Goal: Transaction & Acquisition: Purchase product/service

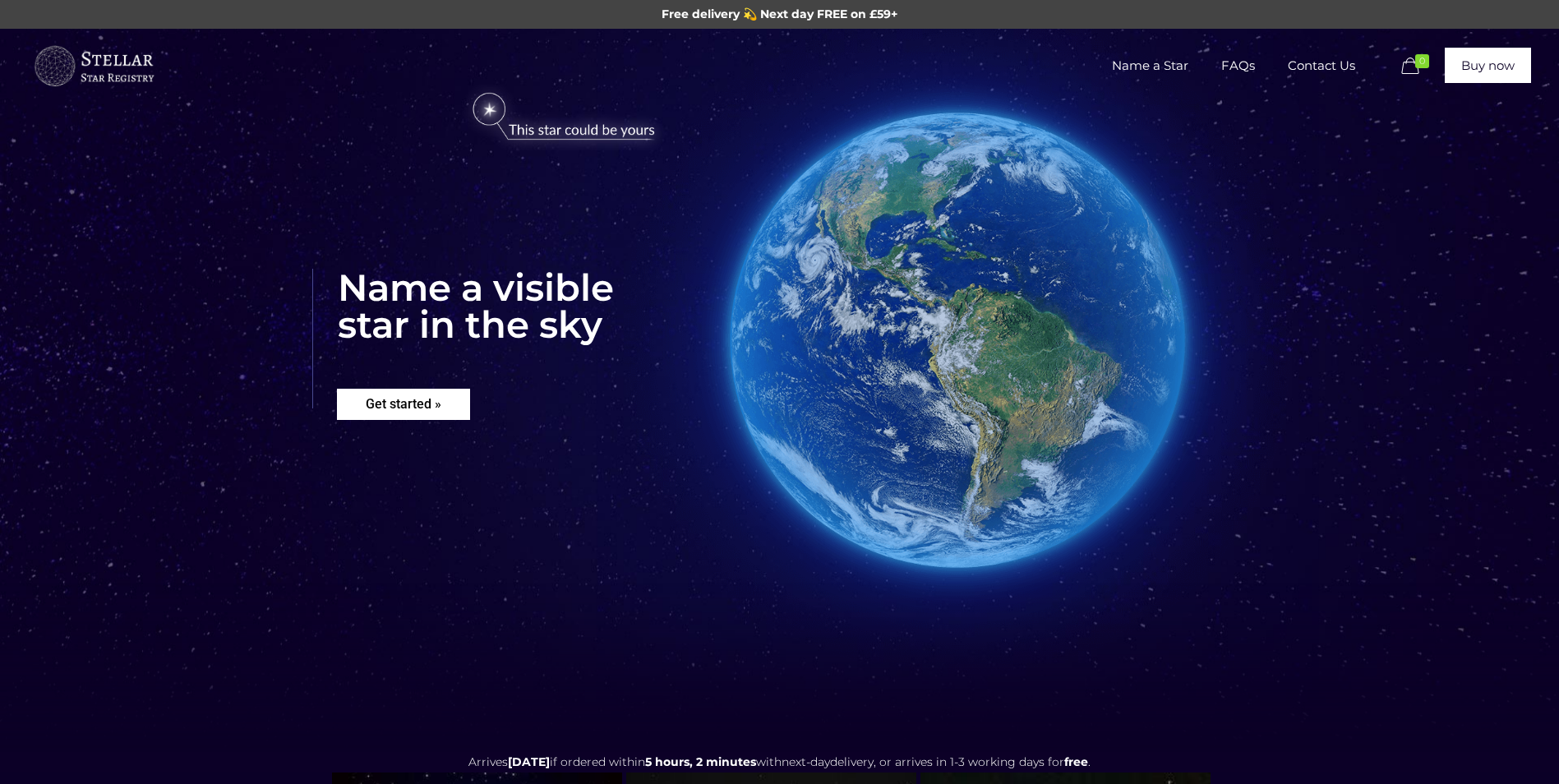
click at [378, 407] on rs-layer "Get started »" at bounding box center [404, 404] width 133 height 31
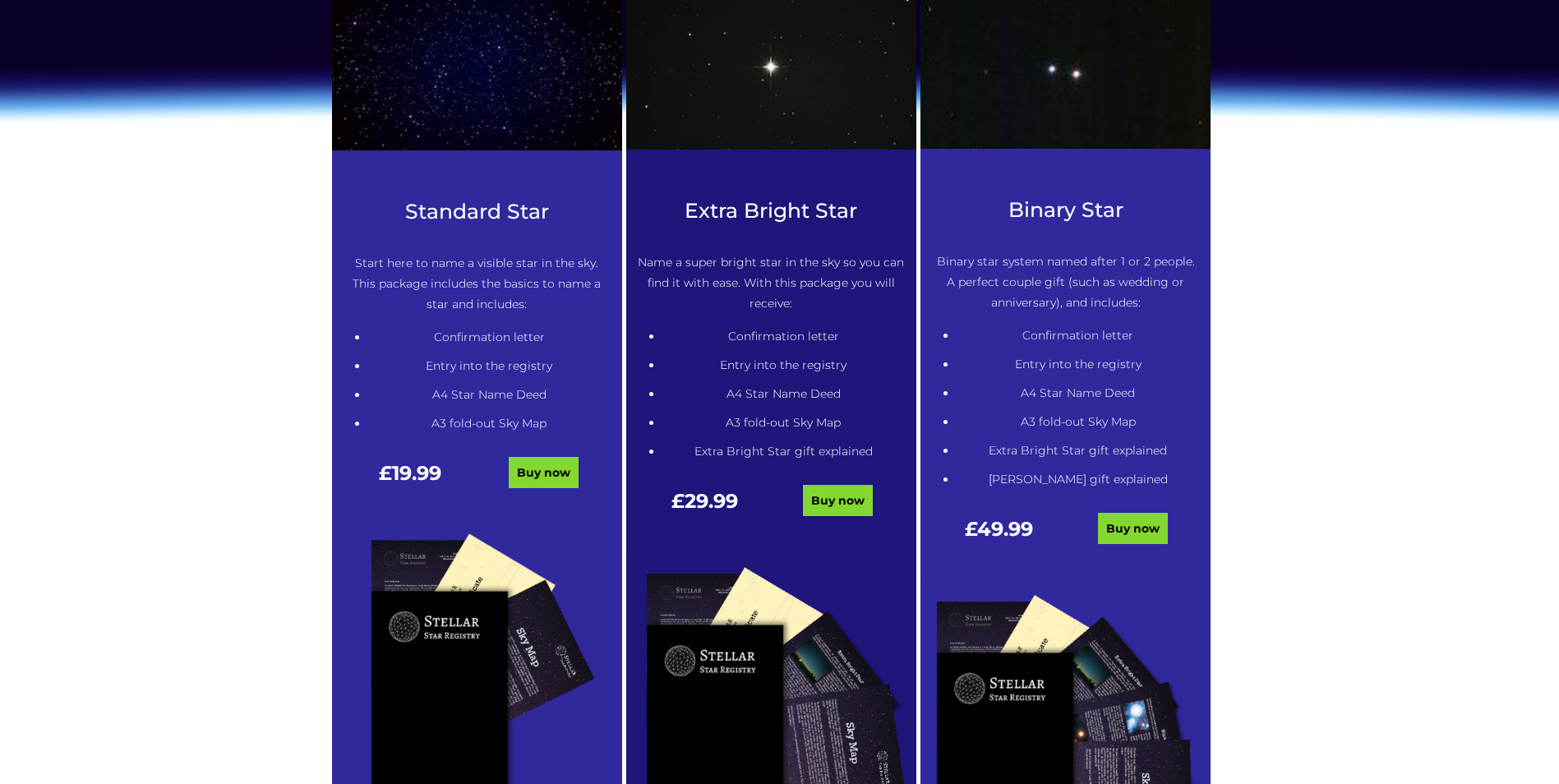
scroll to position [834, 0]
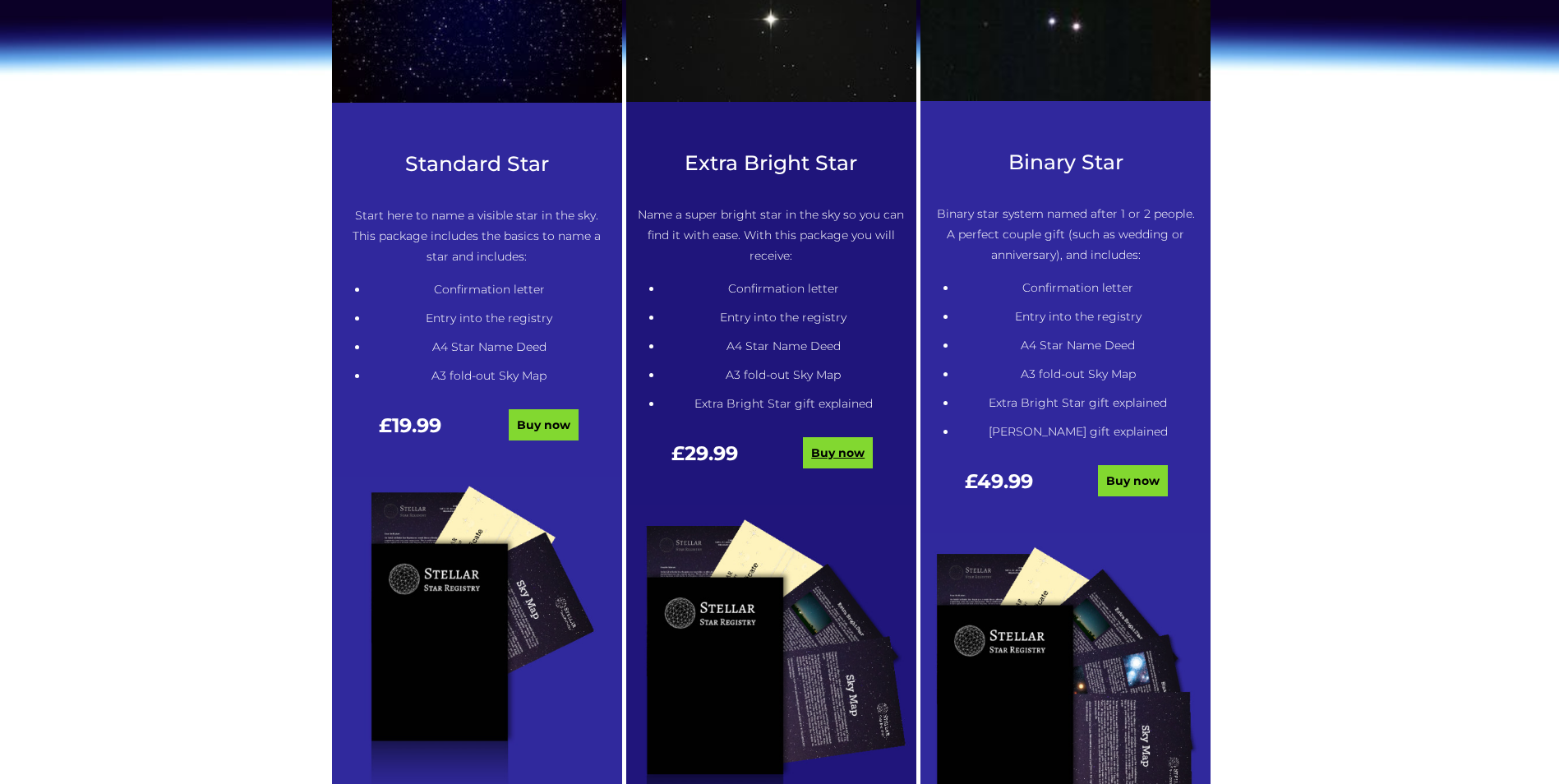
click at [847, 450] on link "Buy now" at bounding box center [838, 452] width 70 height 31
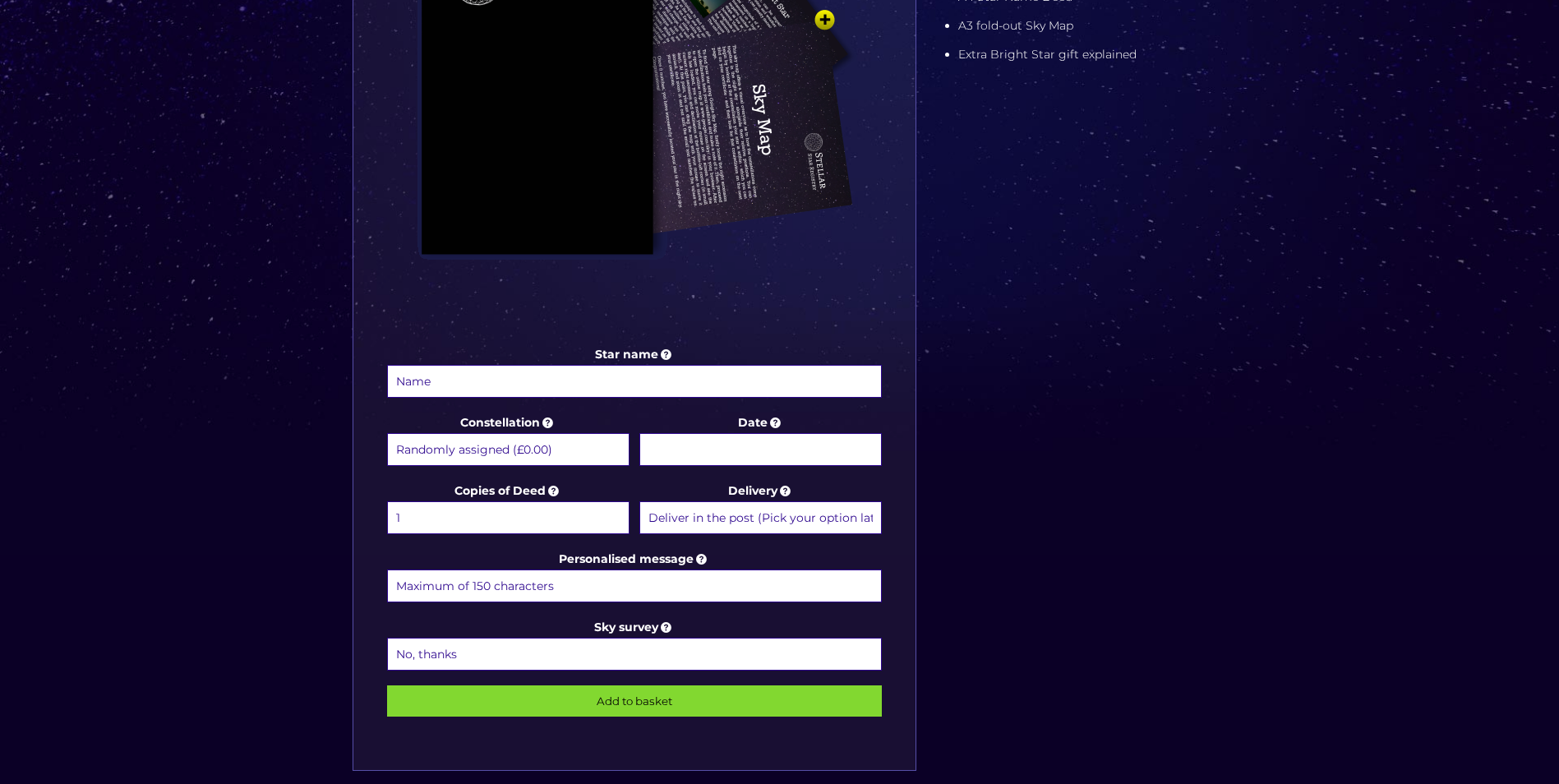
scroll to position [575, 0]
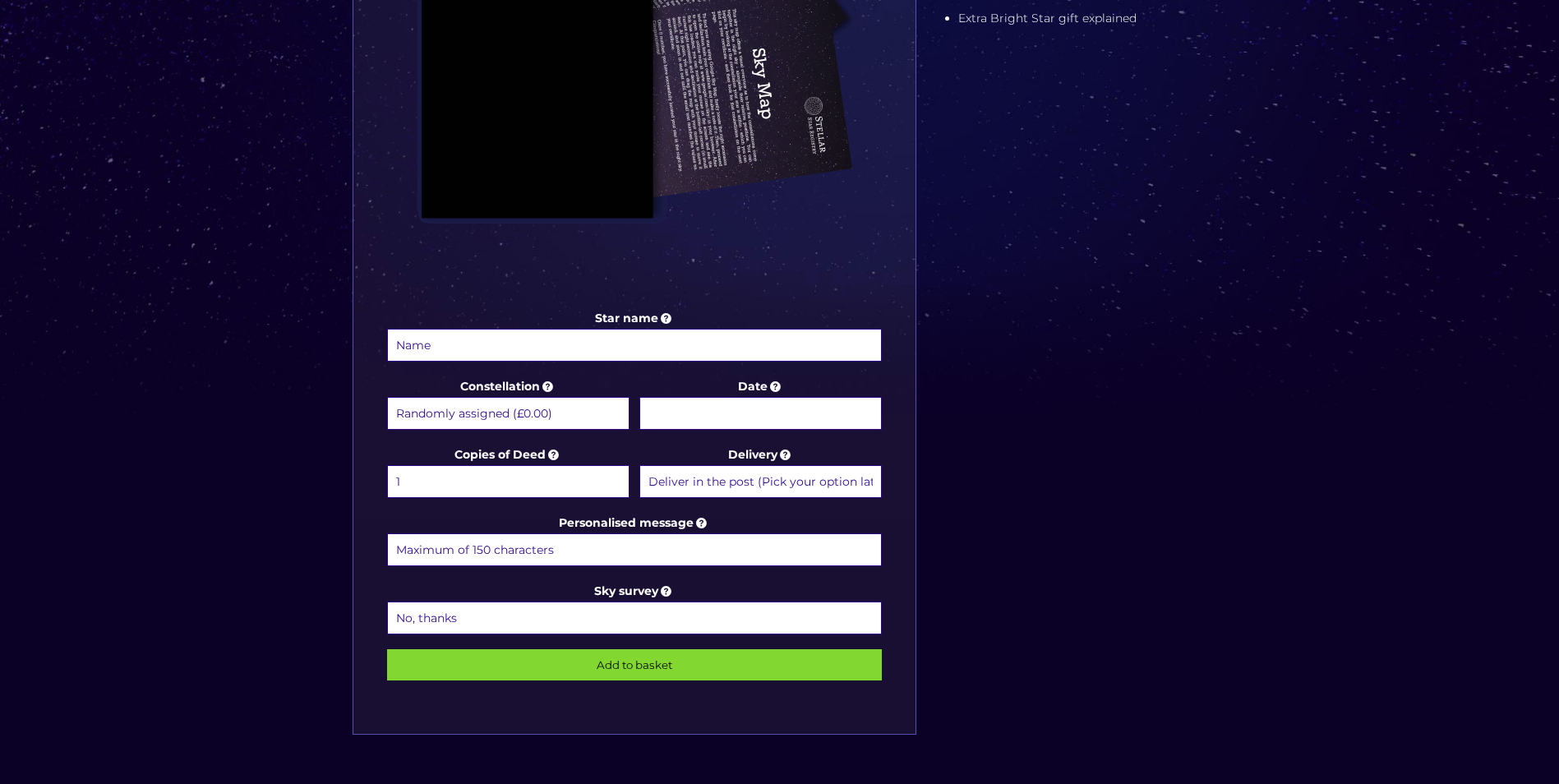
click at [461, 344] on input "Star name" at bounding box center [635, 346] width 495 height 33
type input "JB"
click at [720, 407] on body "Free delivery 💫 Next day FREE on £59+ Name a Star FAQs Contact Us 0 Buy now Cho…" at bounding box center [780, 376] width 1559 height 1902
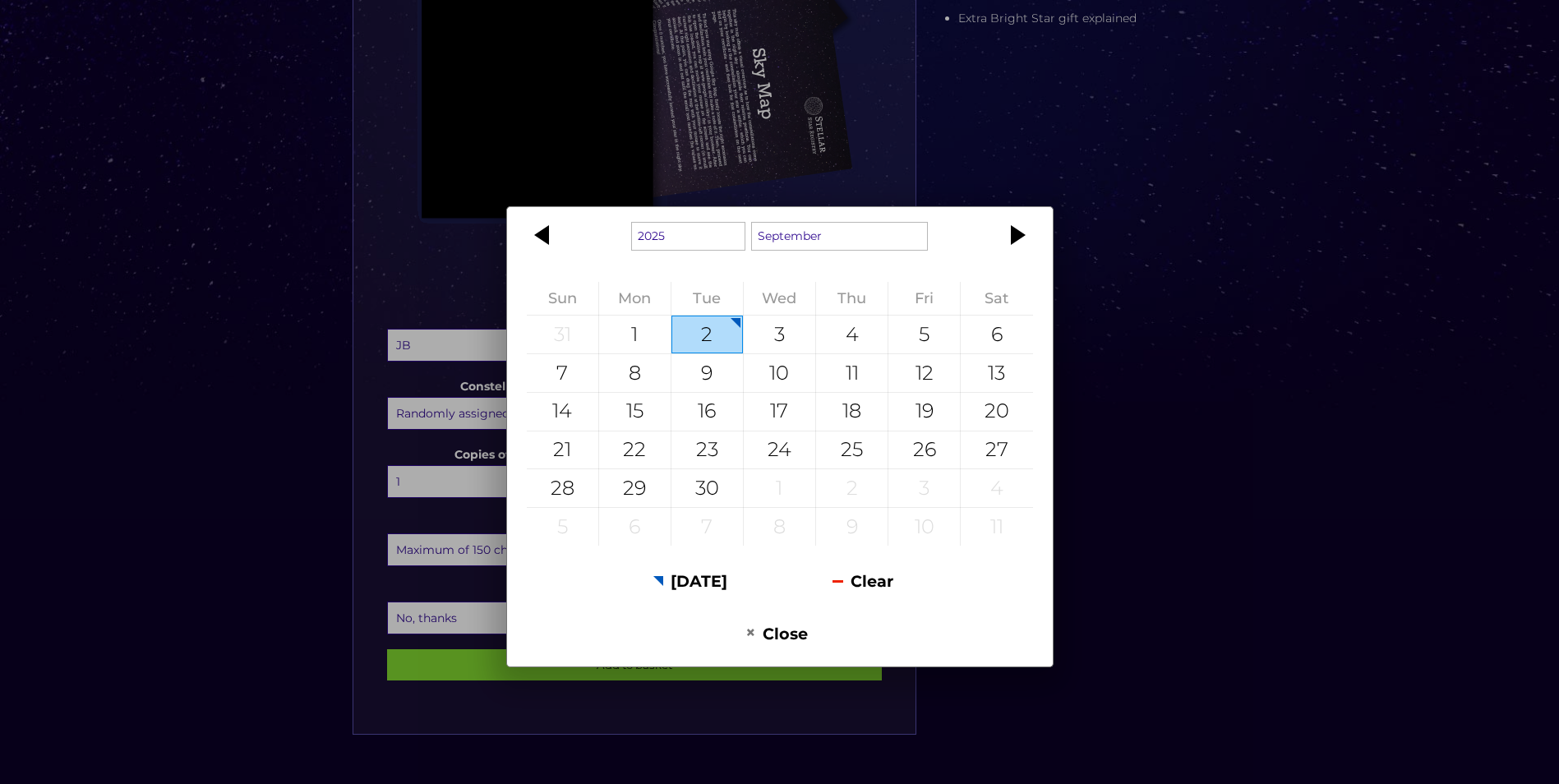
click at [139, 381] on div "1925 1926 1927 1928 1929 1930 1931 1932 1933 1934 1935 1936 1937 1938 1939 1940…" at bounding box center [780, 392] width 1559 height 784
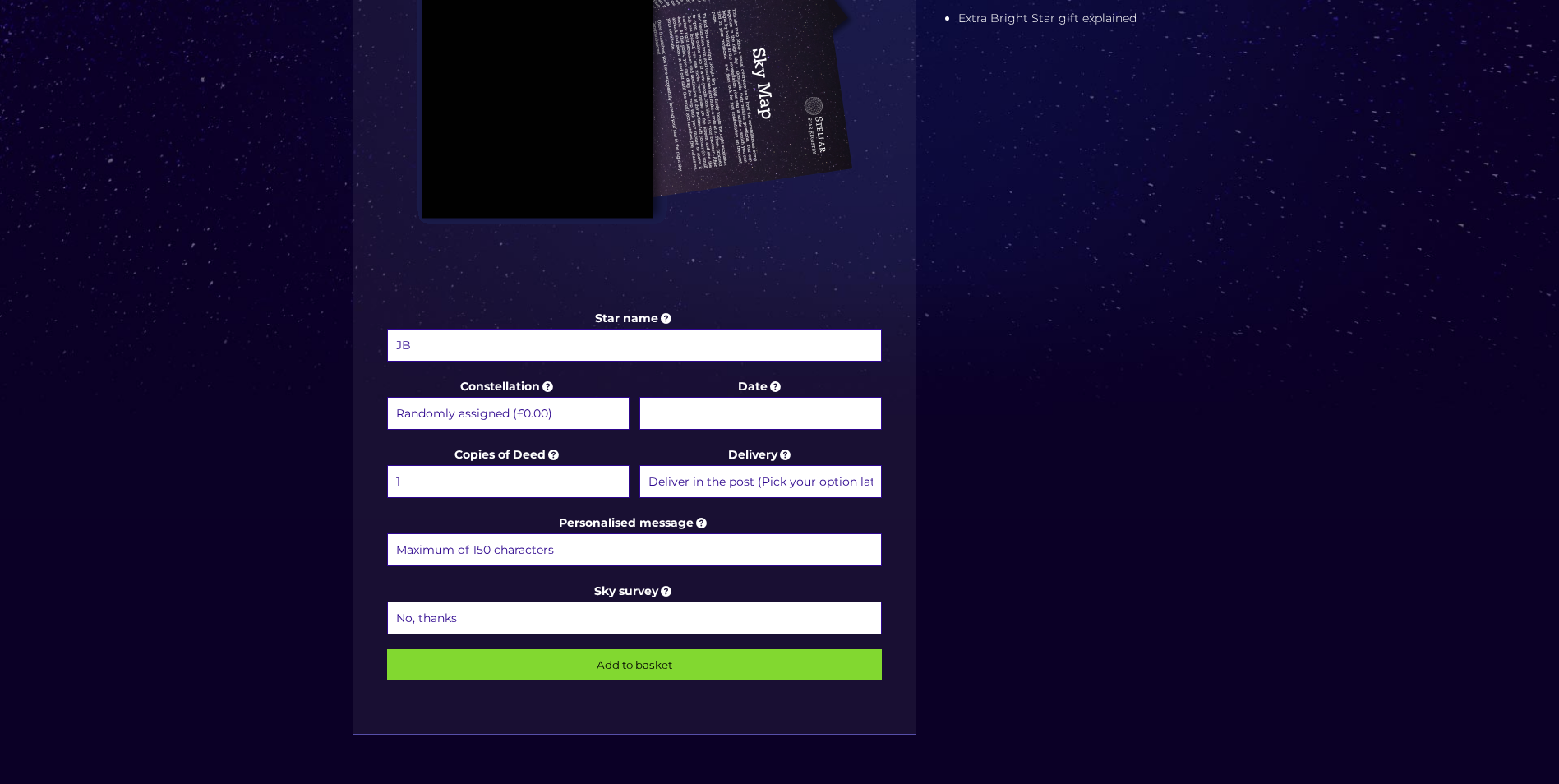
click at [561, 562] on input "Personalised message" at bounding box center [635, 550] width 495 height 33
click at [570, 552] on input "Personalised message" at bounding box center [635, 550] width 495 height 33
click at [732, 406] on input "Date" at bounding box center [760, 413] width 243 height 33
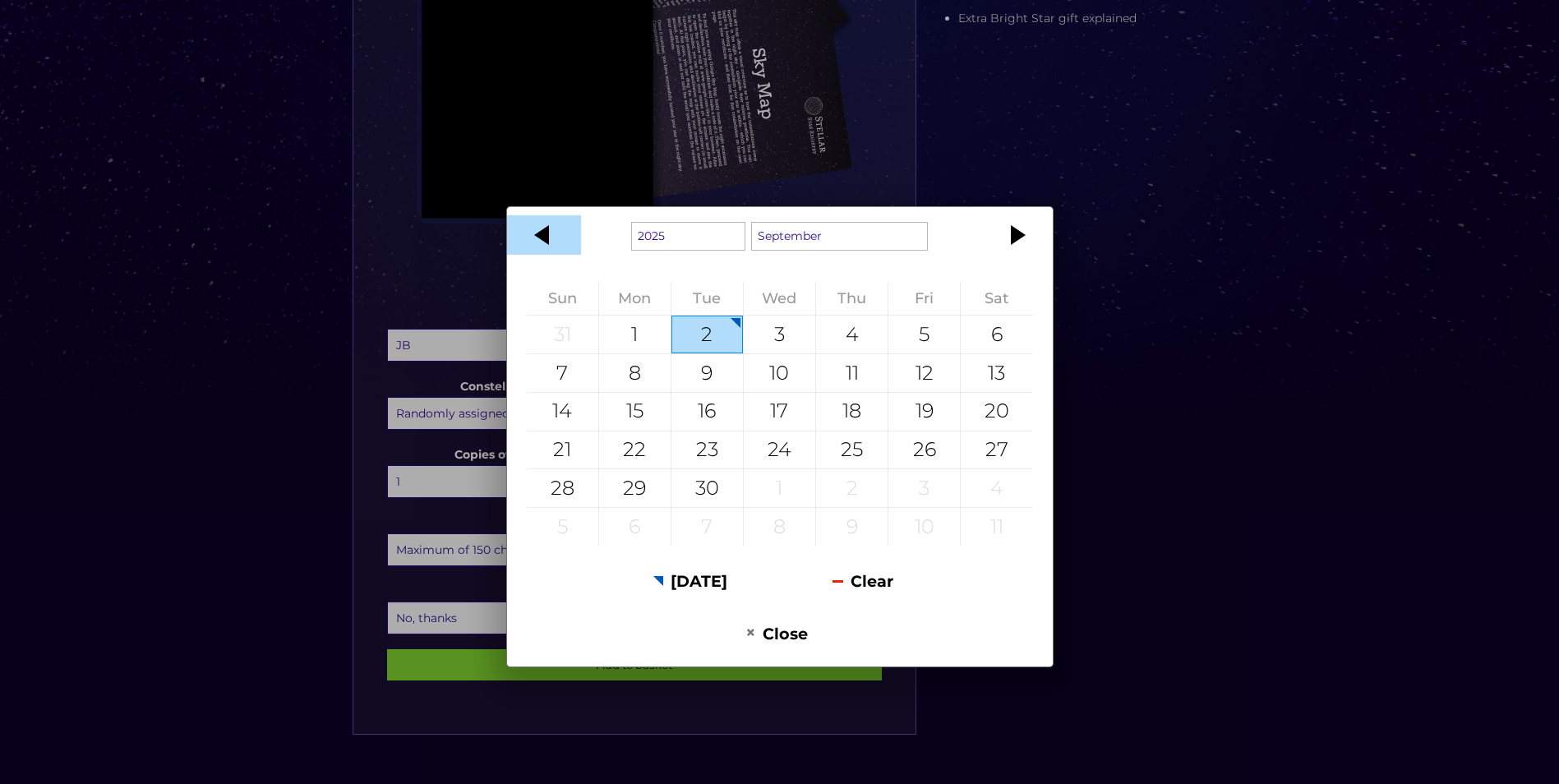
click at [543, 240] on div at bounding box center [543, 234] width 74 height 39
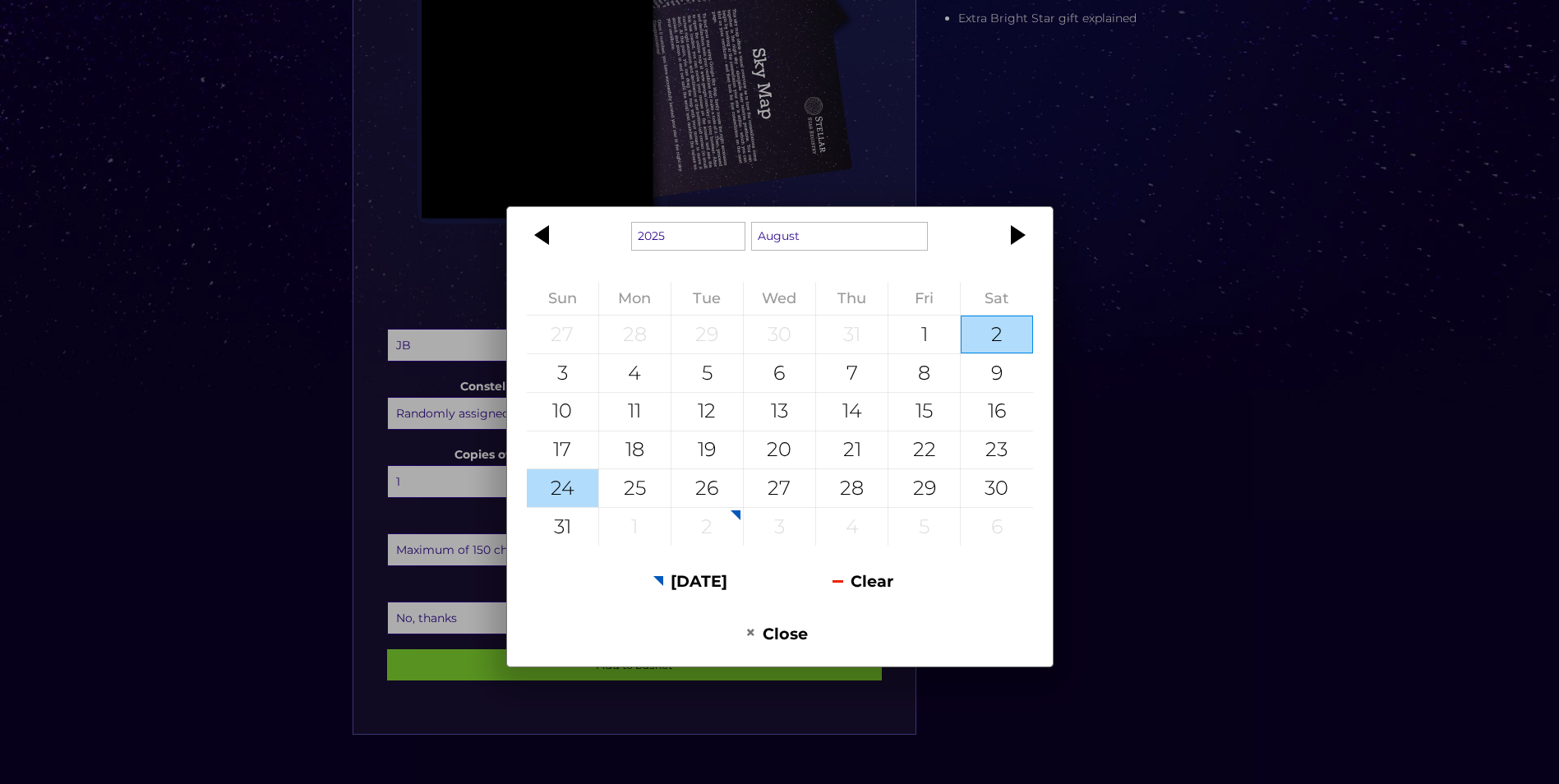
click at [568, 483] on div "24" at bounding box center [563, 488] width 71 height 37
type input "[DATE]"
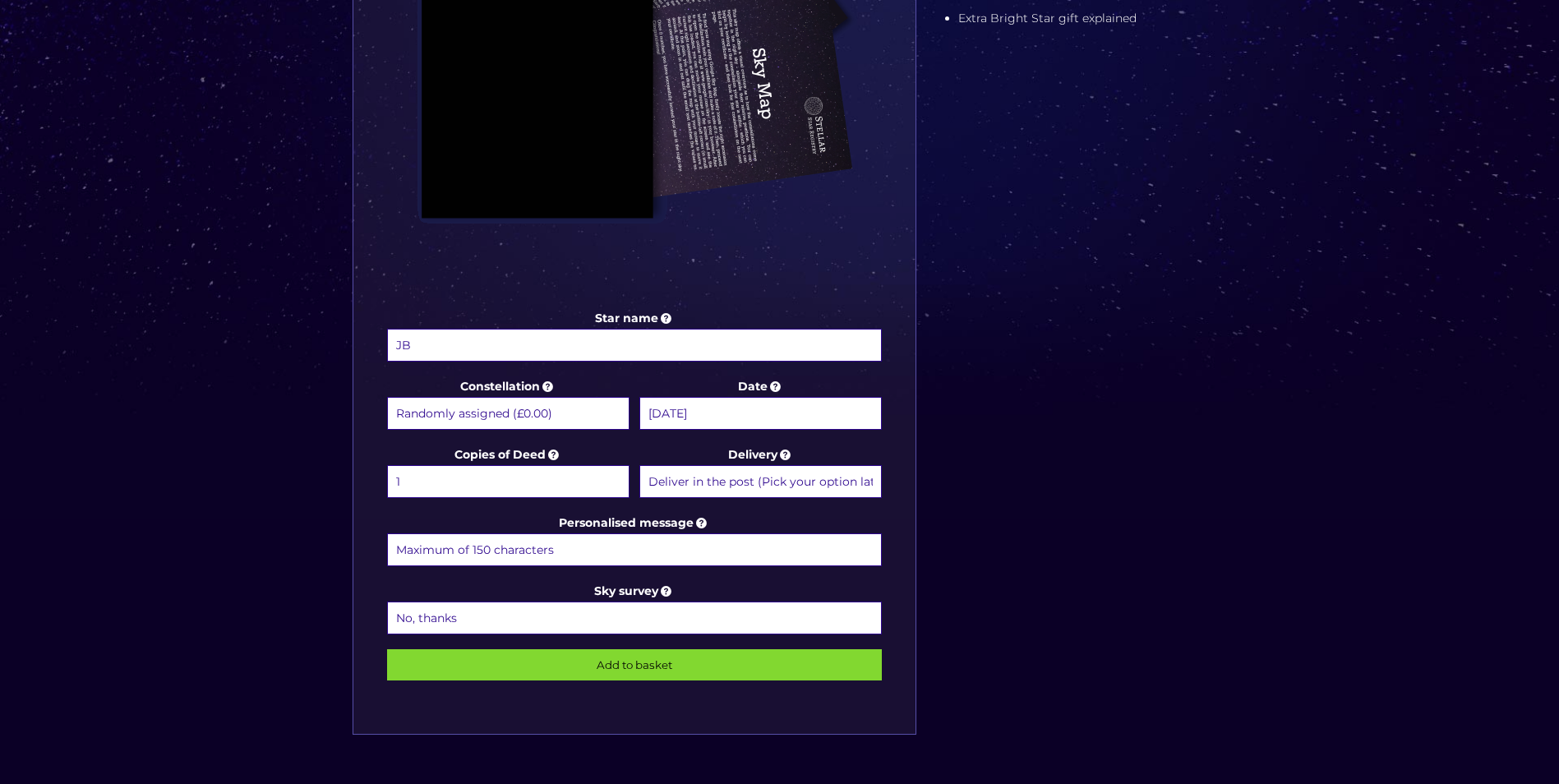
click at [581, 546] on input "Personalised message" at bounding box center [635, 550] width 495 height 33
click at [288, 601] on div "Choose a package Standard Star | Extra Bright Star | Binary Star Star name JB S…" at bounding box center [780, 182] width 1559 height 1458
click at [831, 552] on input "You will always shine bright in the hearts of the people who loved you" at bounding box center [635, 550] width 495 height 33
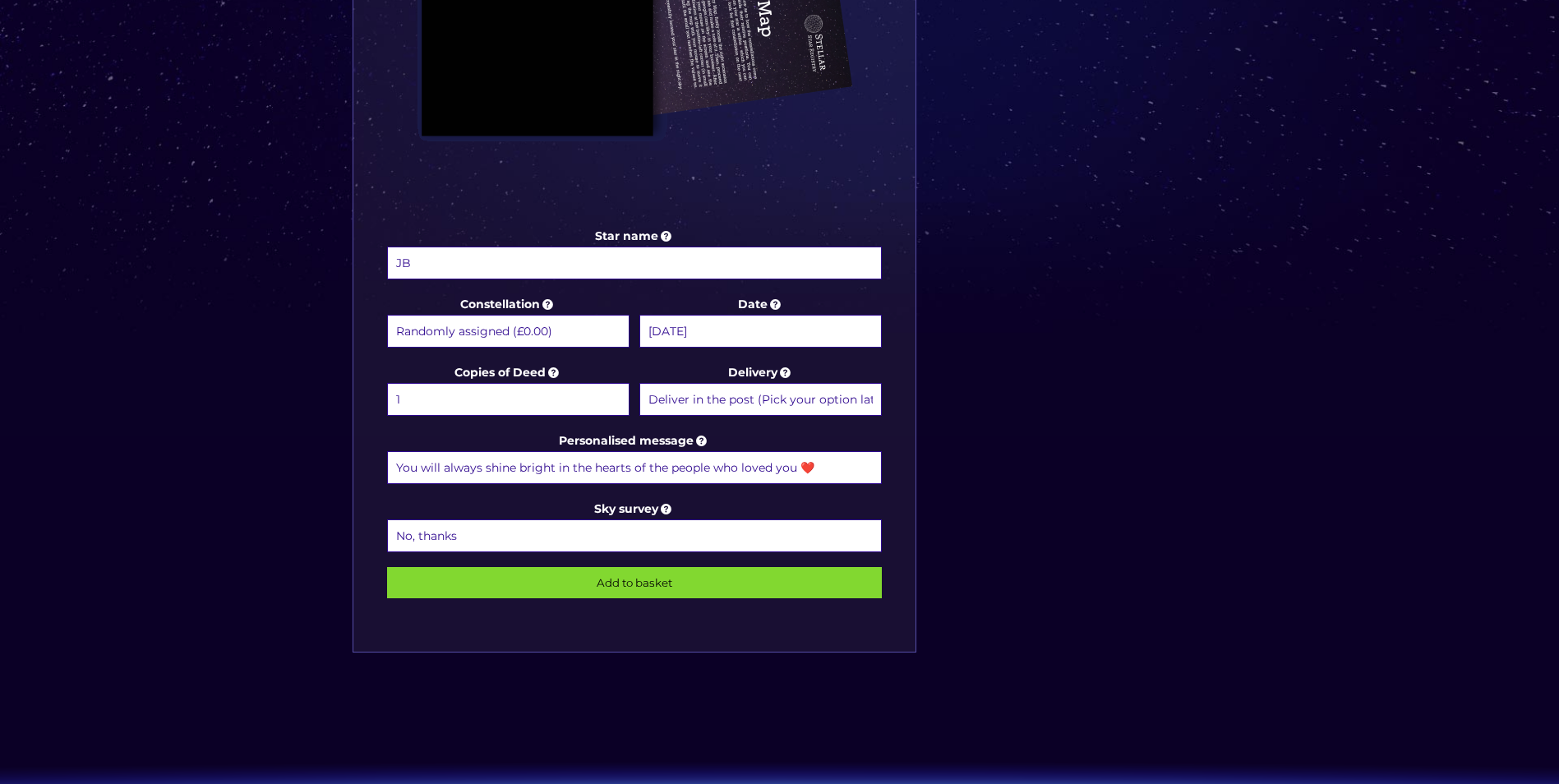
type input "You will always shine bright in the hearts of the people who loved you ❤️"
click at [690, 404] on select "Deliver in the post (Pick your option later) Deliver in the post and by Email (…" at bounding box center [760, 399] width 243 height 33
click at [632, 588] on input "Add to basket" at bounding box center [635, 583] width 495 height 31
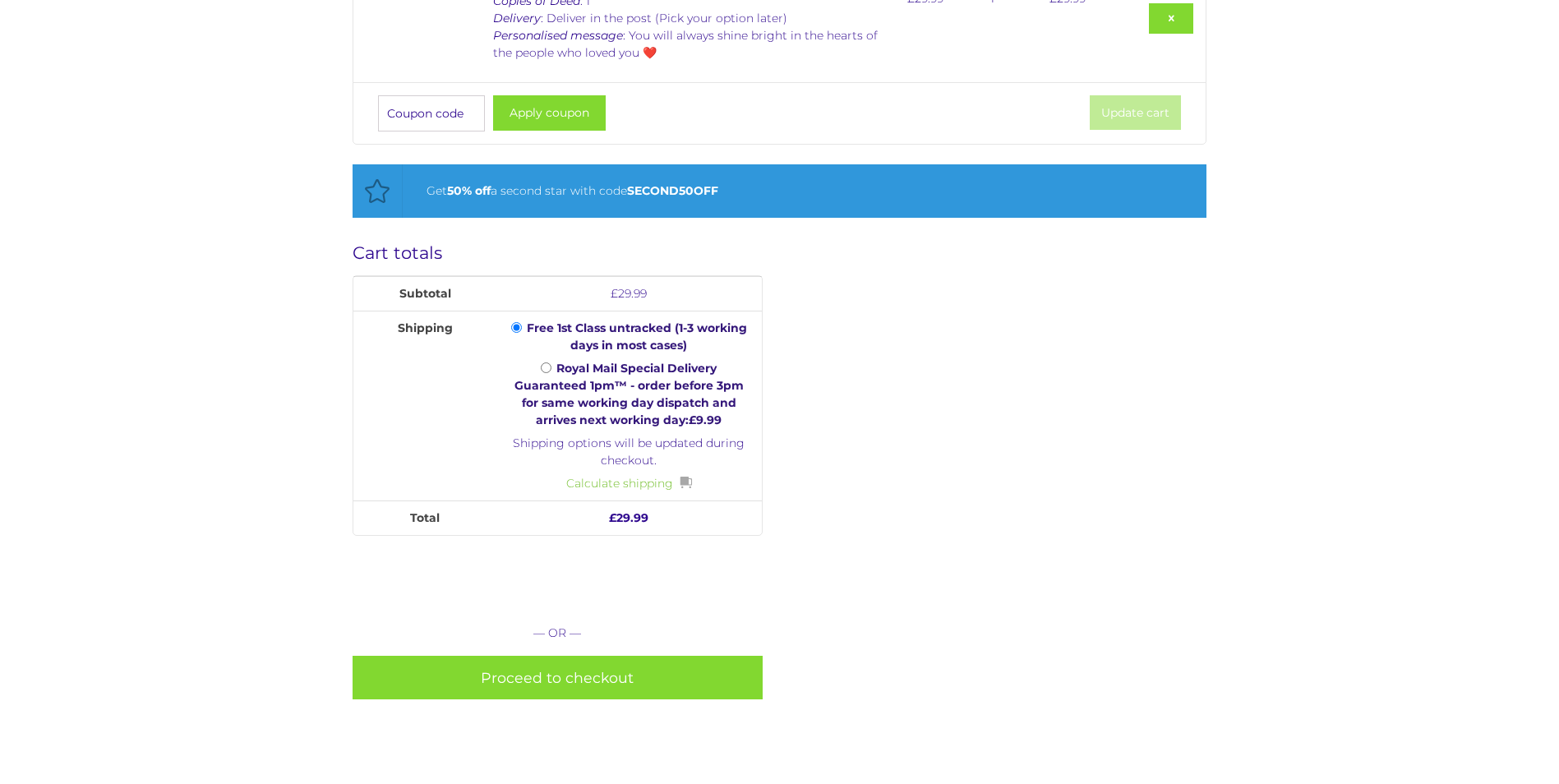
scroll to position [575, 0]
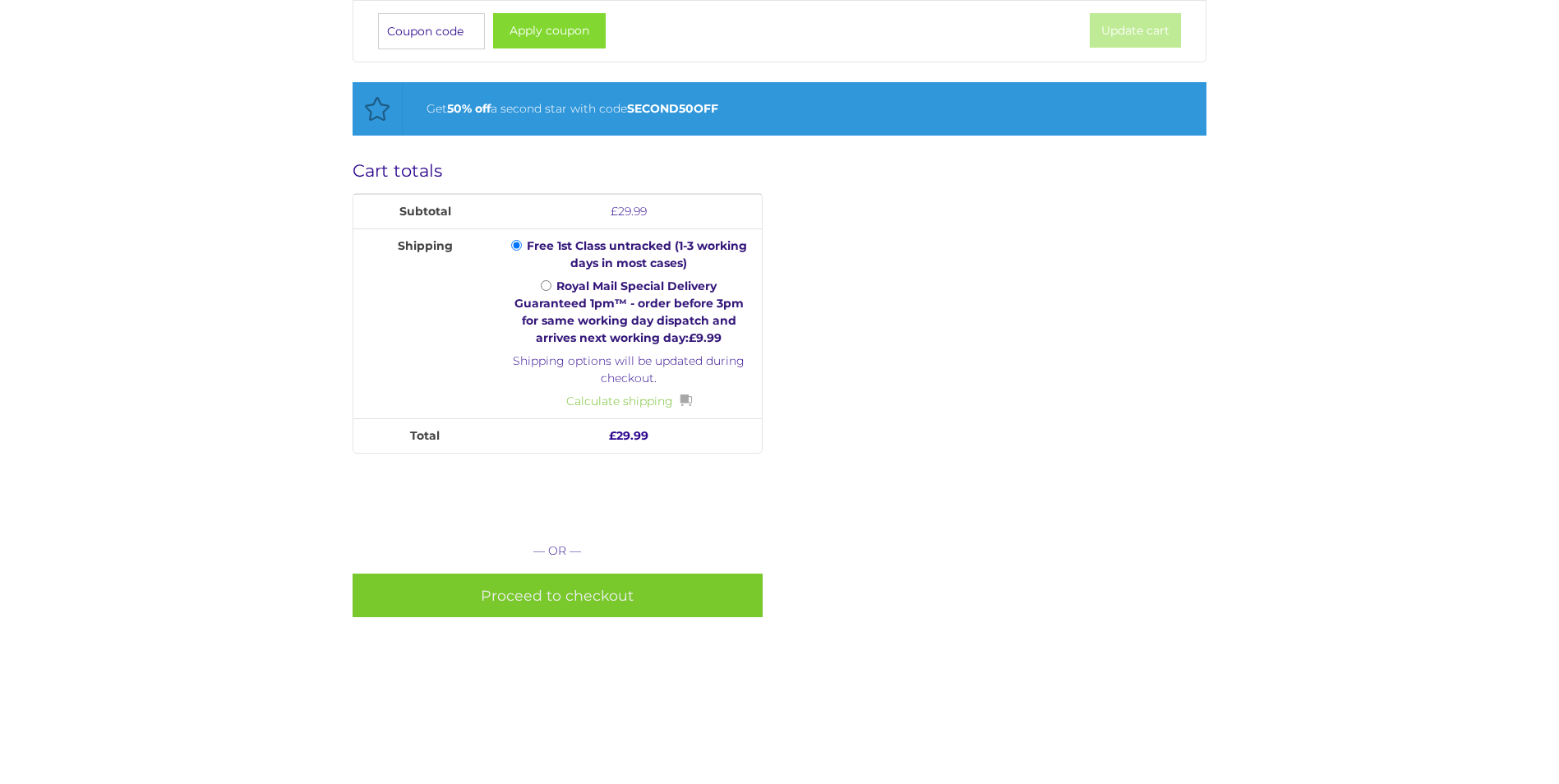
click at [558, 601] on link "Proceed to checkout" at bounding box center [558, 595] width 410 height 44
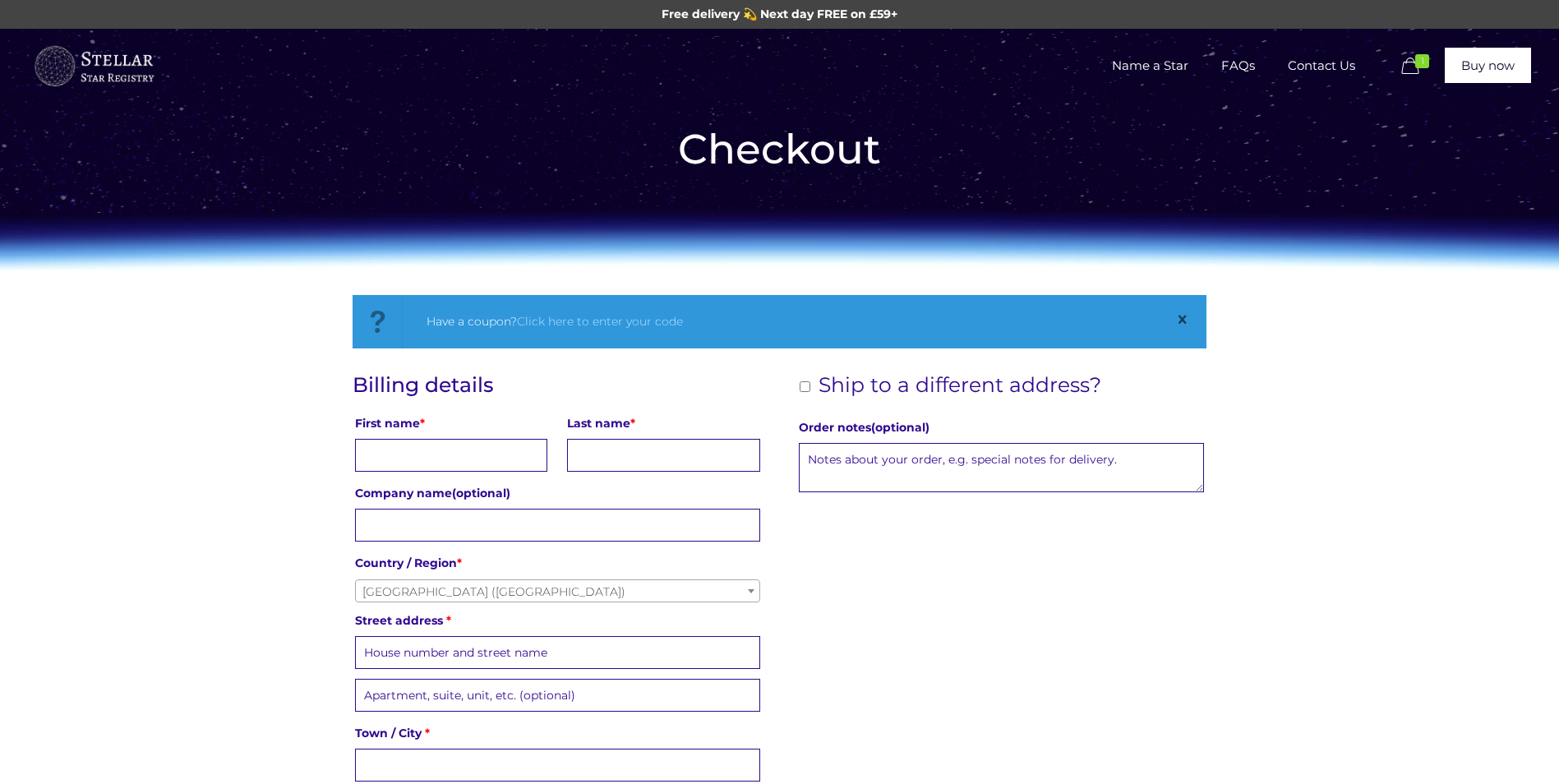
click at [410, 462] on input "First name *" at bounding box center [450, 455] width 192 height 33
type input "Karen"
type input "Clark"
type input "09 1998"
type input "5"
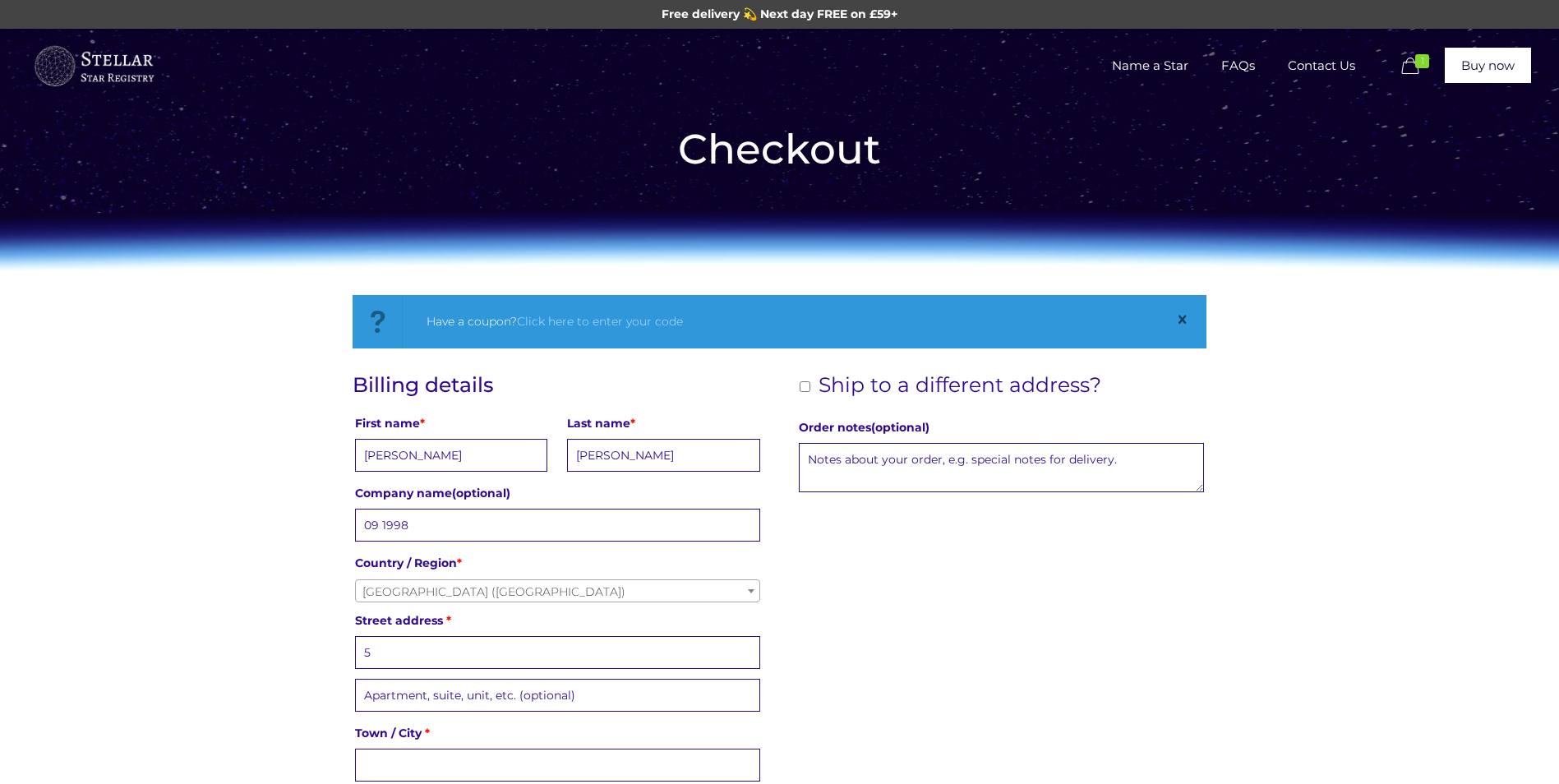
type input "Calfward Park"
type input "Lauder"
type input "Berwickshire"
type input "TD2 6QF"
type input "+447799414892"
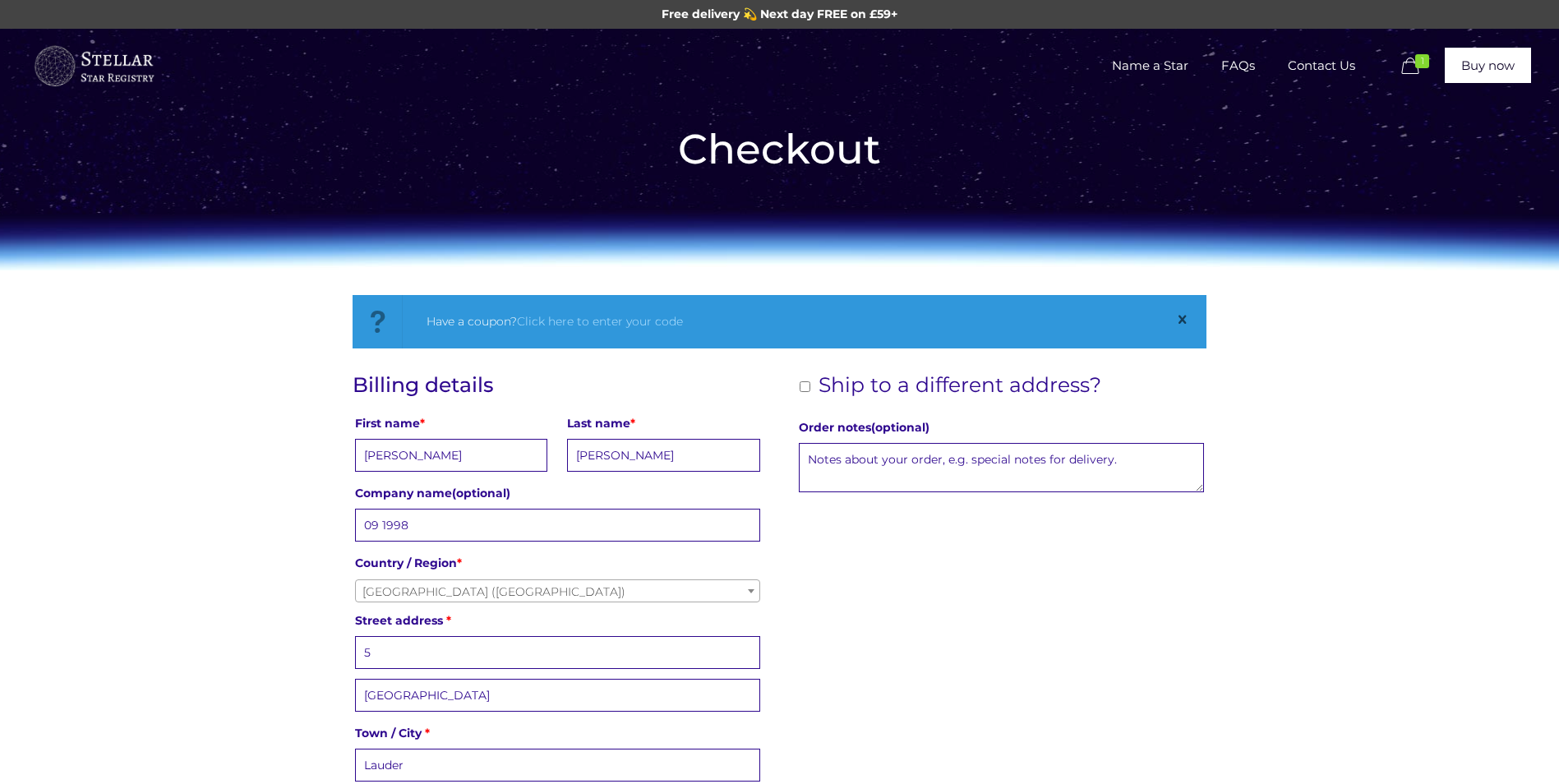
type input "karen.clark@petroassist.uk"
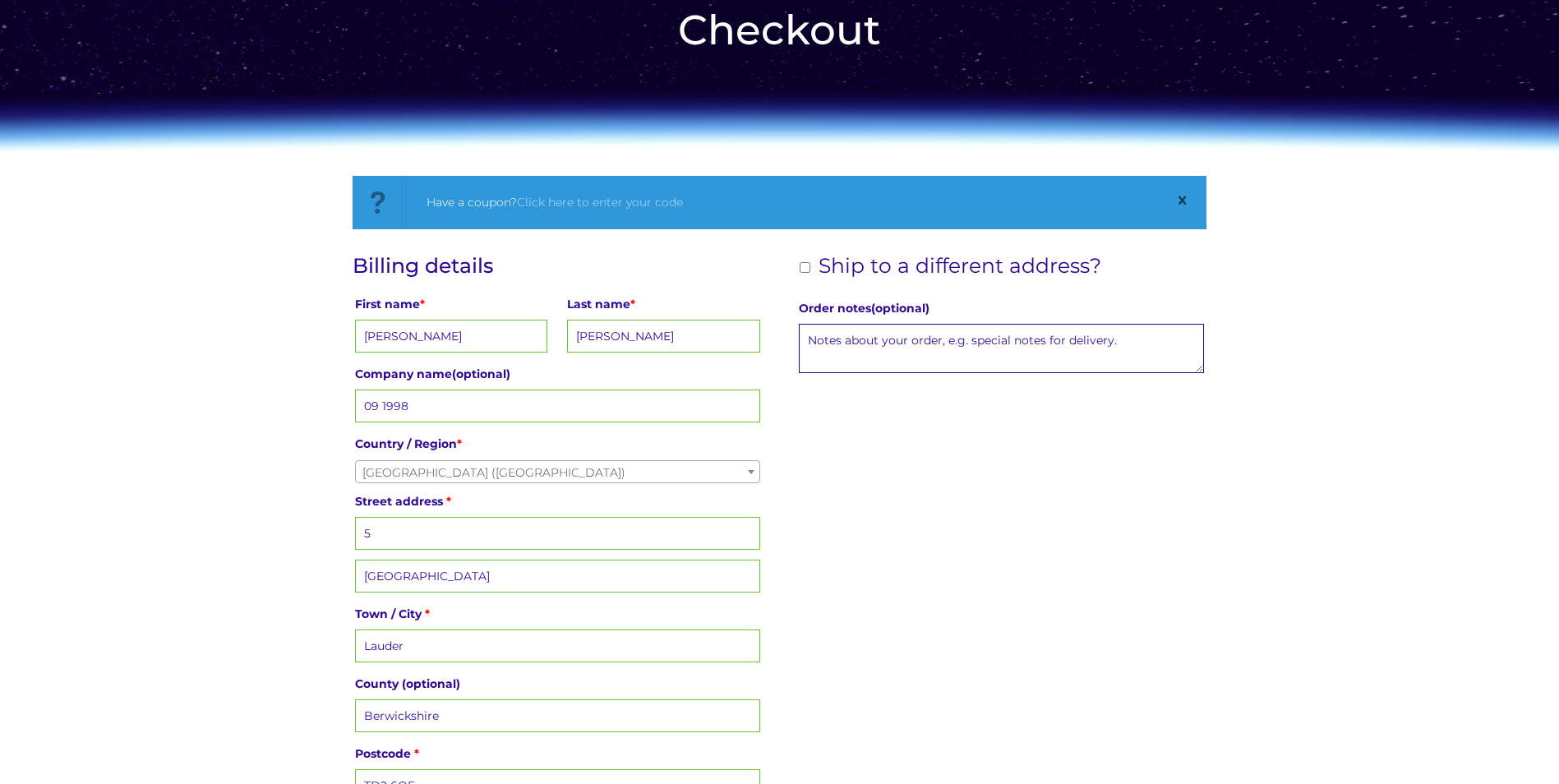
scroll to position [164, 0]
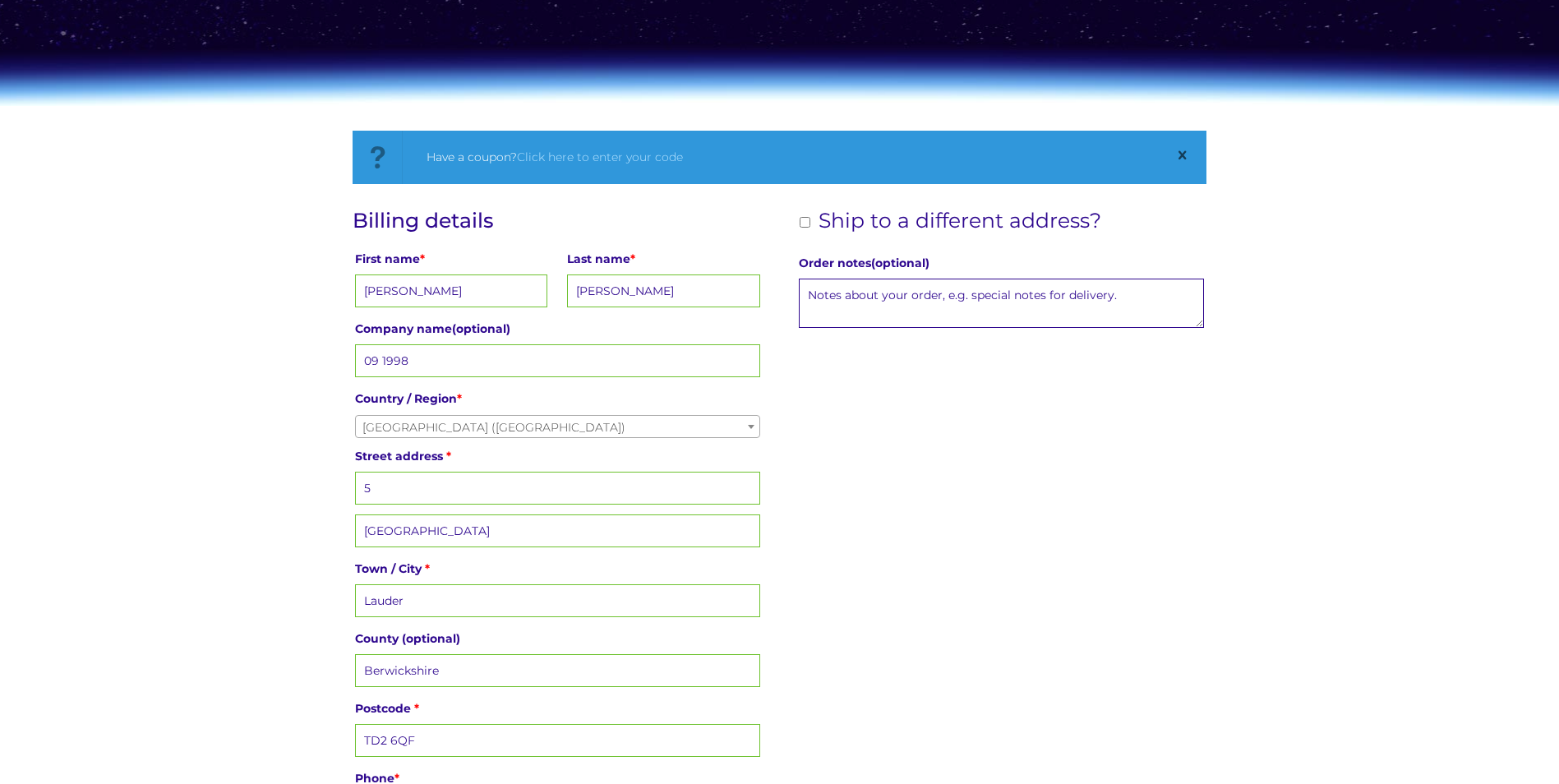
drag, startPoint x: 435, startPoint y: 360, endPoint x: 344, endPoint y: 352, distance: 91.4
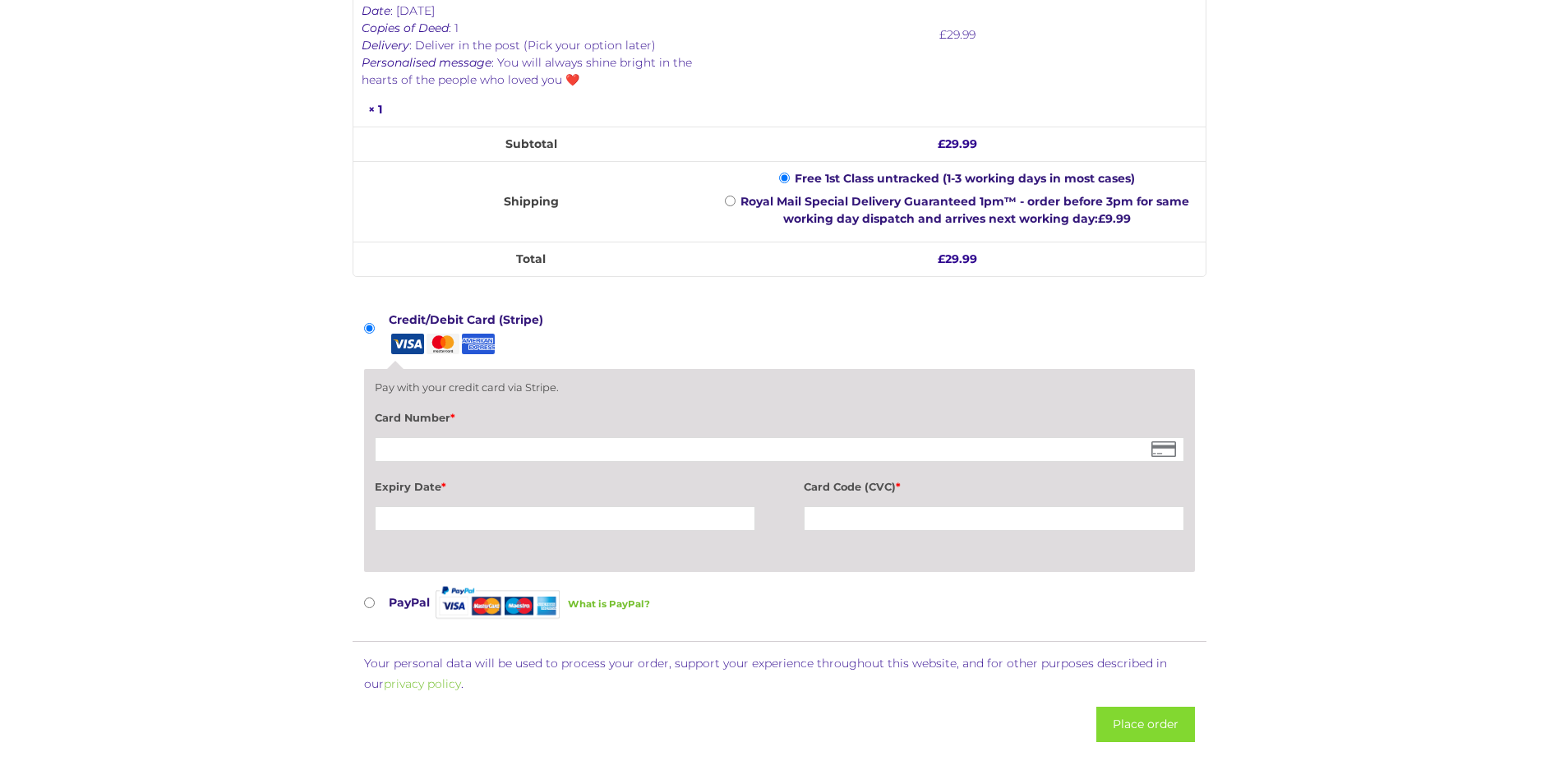
scroll to position [1233, 0]
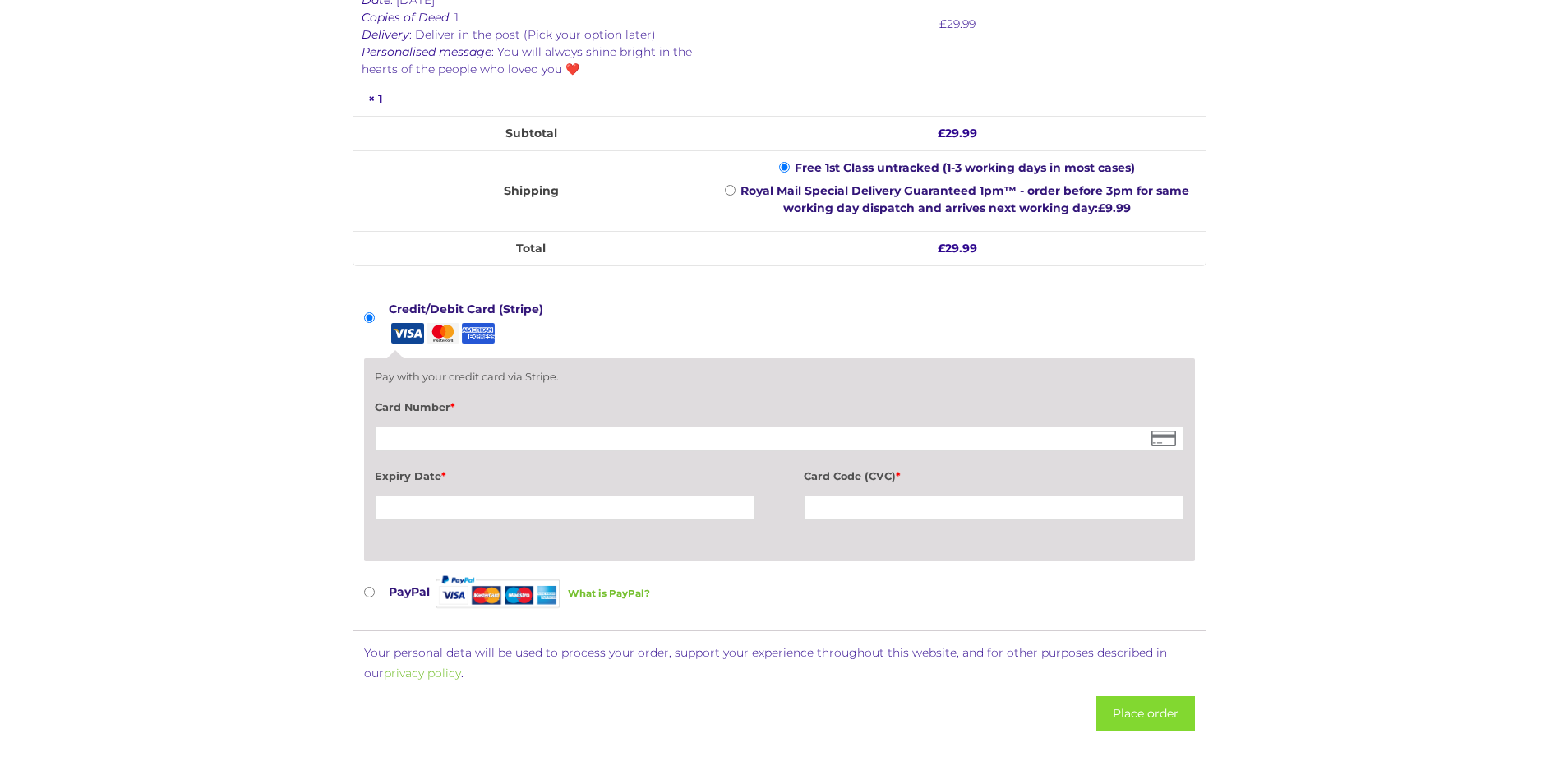
click at [370, 593] on input "PayPal What is PayPal?" at bounding box center [369, 593] width 11 height 11
radio input "true"
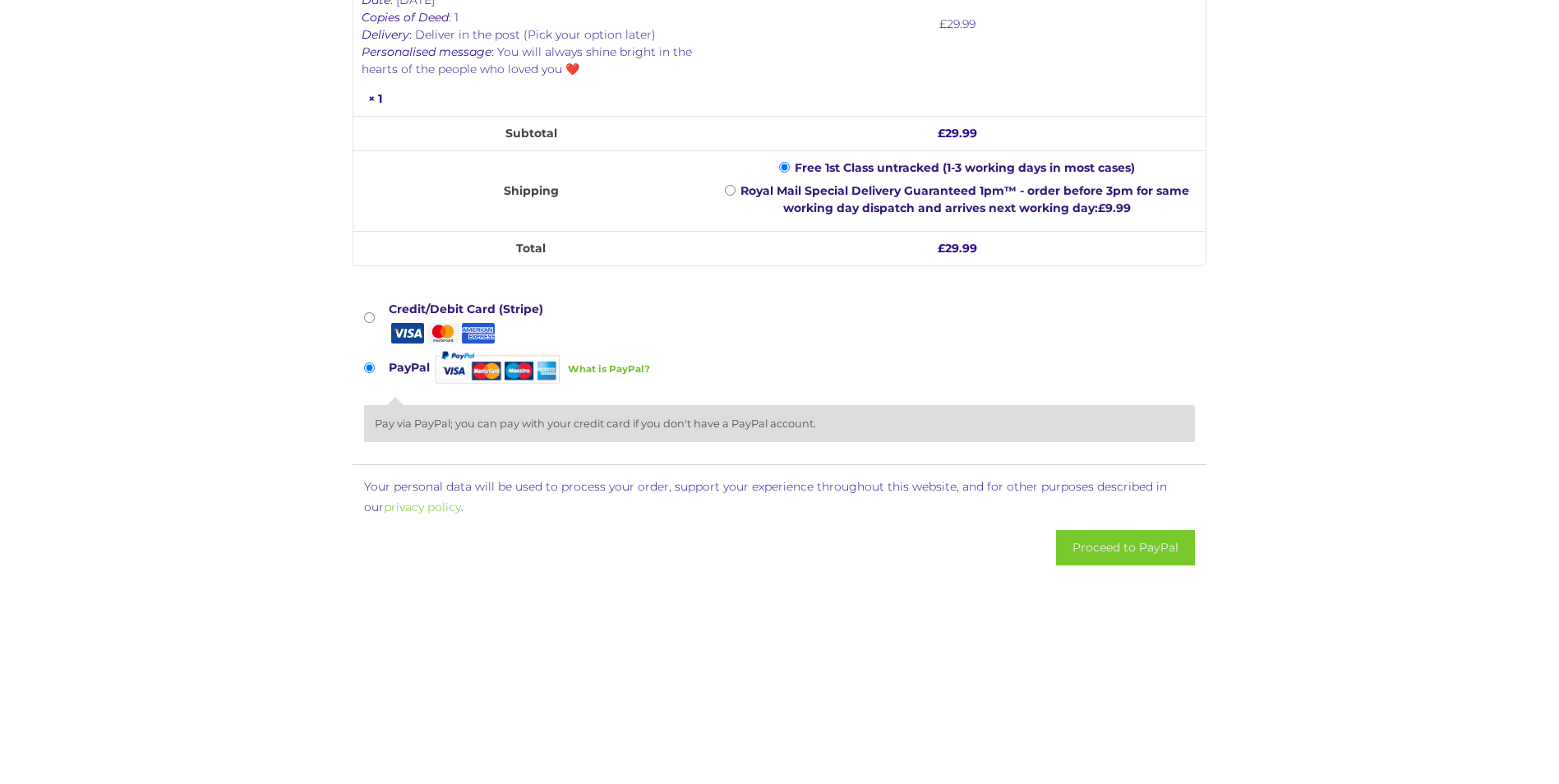
click at [1139, 545] on button "Proceed to PayPal" at bounding box center [1125, 547] width 139 height 36
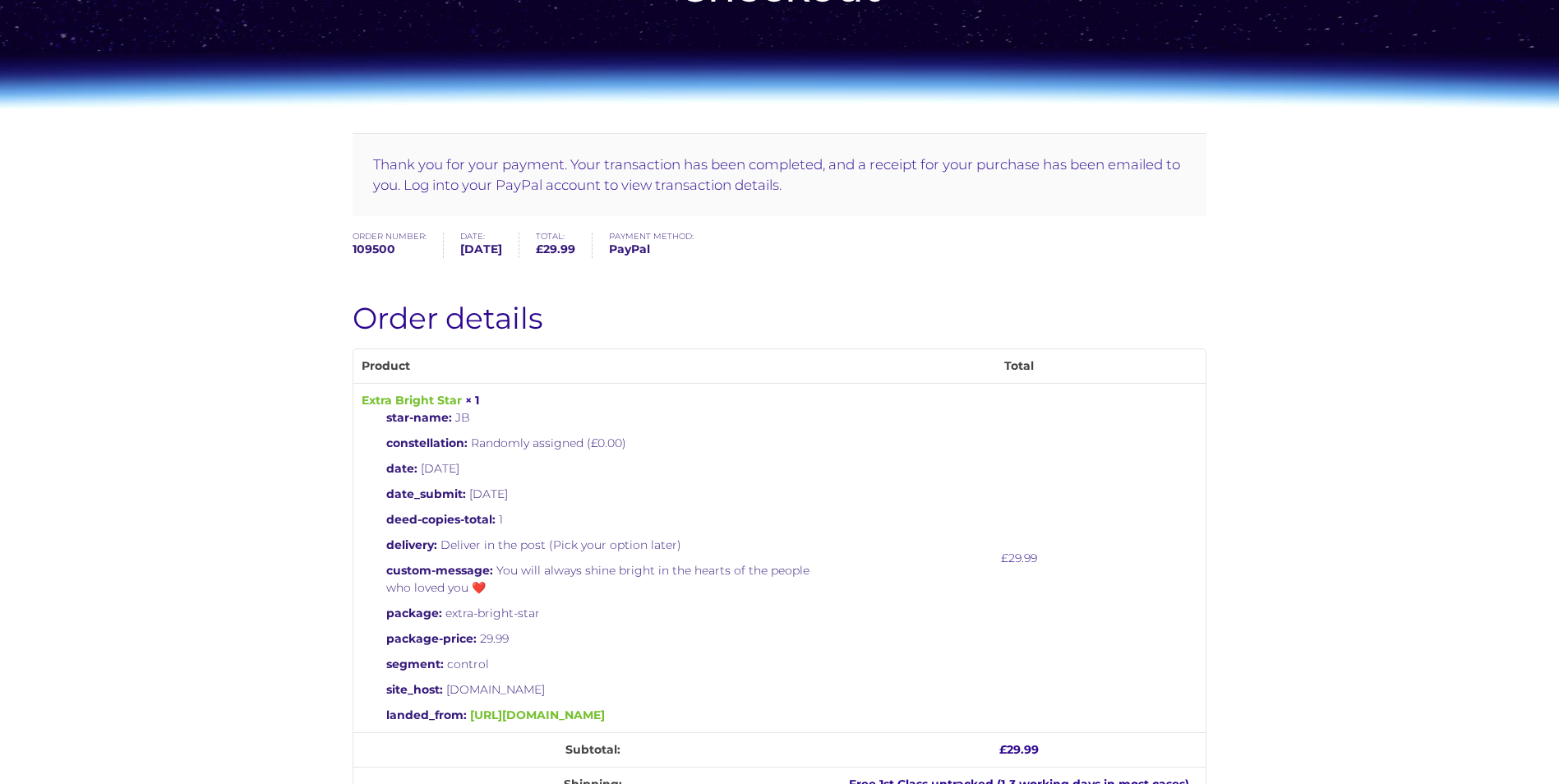
scroll to position [164, 0]
